Goal: Task Accomplishment & Management: Use online tool/utility

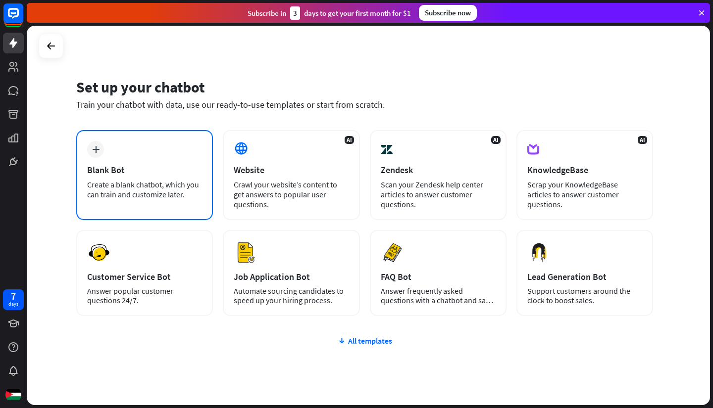
click at [113, 187] on div "Create a blank chatbot, which you can train and customize later." at bounding box center [144, 190] width 115 height 20
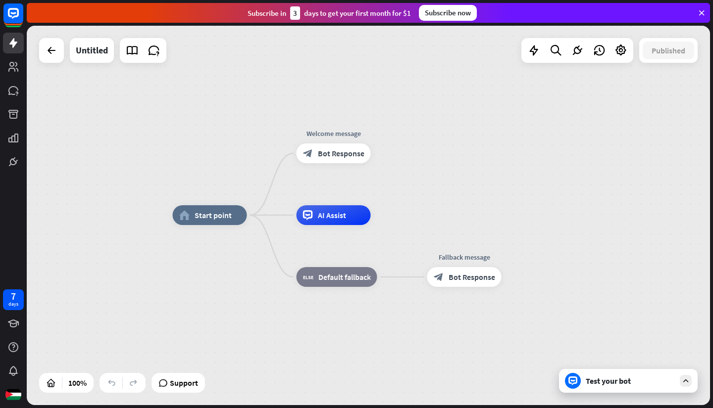
click at [199, 209] on div "home_2 Start point" at bounding box center [210, 215] width 74 height 20
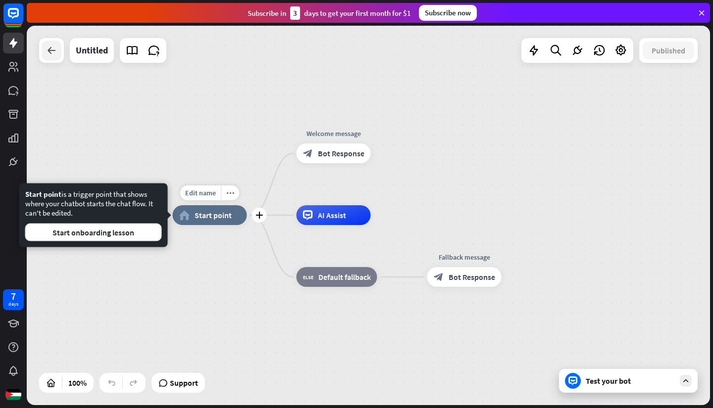
click at [51, 46] on icon at bounding box center [52, 51] width 12 height 12
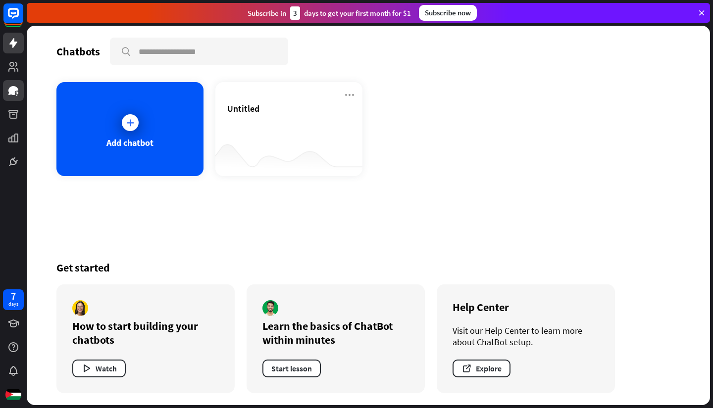
click at [9, 87] on icon at bounding box center [13, 91] width 12 height 12
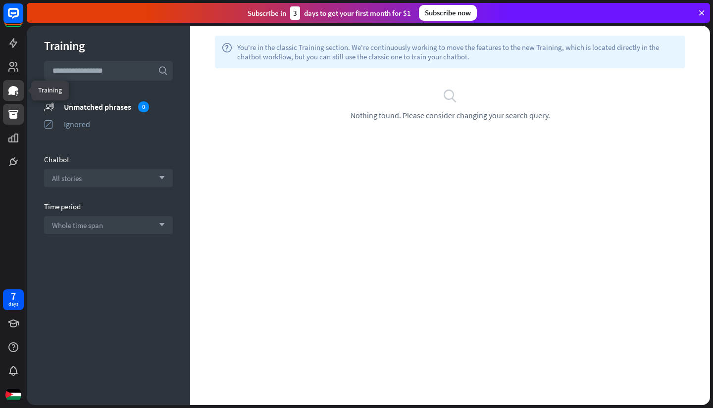
click at [8, 116] on icon at bounding box center [13, 114] width 12 height 12
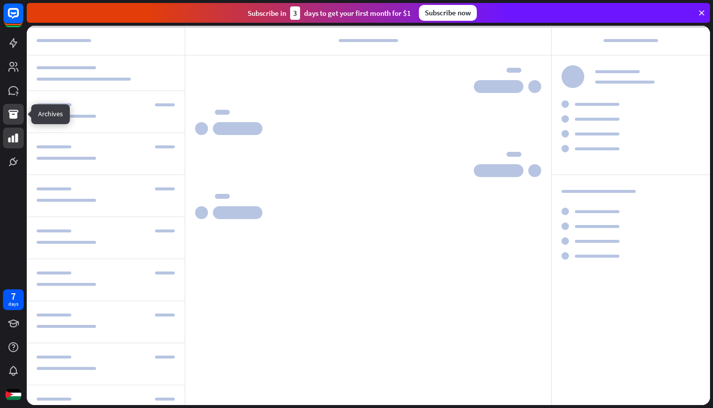
click at [7, 134] on icon at bounding box center [13, 138] width 12 height 12
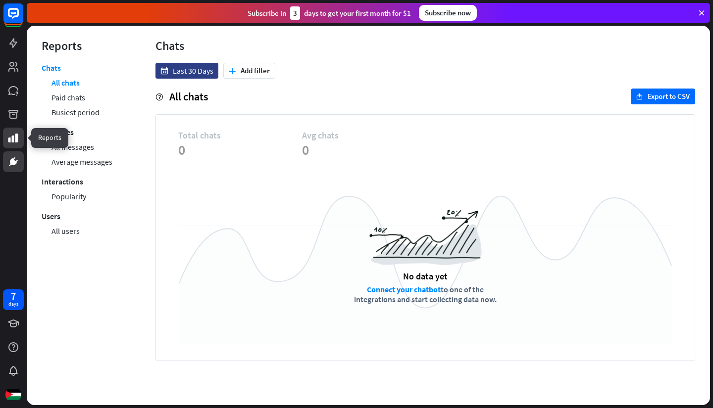
click at [12, 162] on icon at bounding box center [13, 162] width 6 height 6
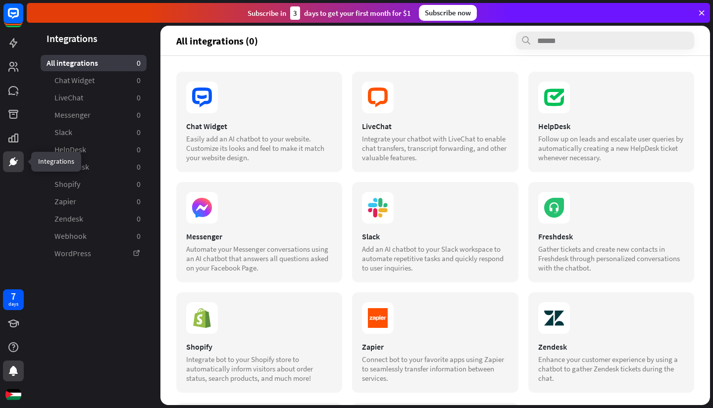
click at [7, 375] on icon at bounding box center [13, 371] width 12 height 12
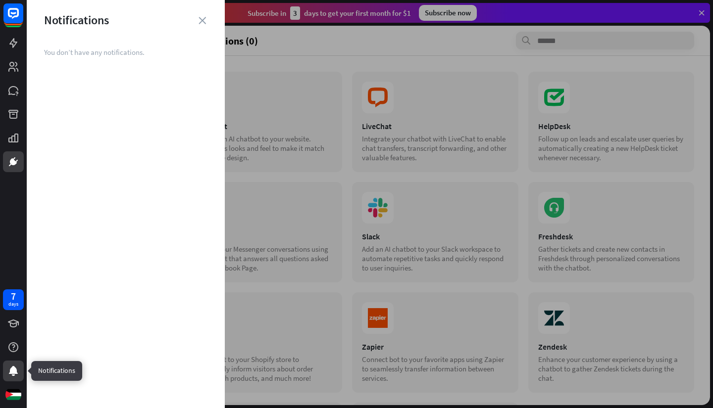
click at [11, 372] on icon at bounding box center [13, 371] width 9 height 10
